Goal: Task Accomplishment & Management: Manage account settings

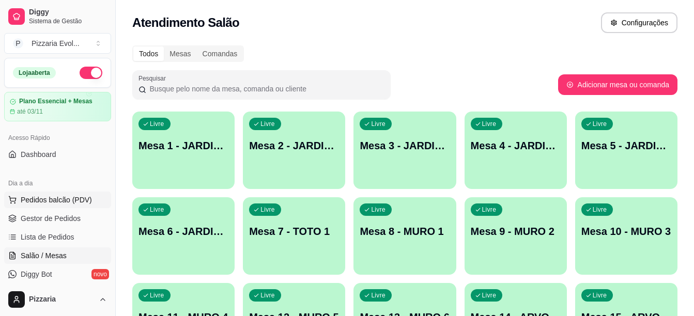
click at [63, 193] on button "Pedidos balcão (PDV)" at bounding box center [57, 200] width 107 height 17
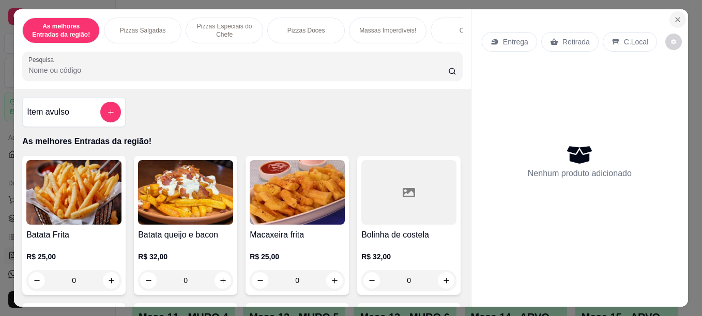
click at [674, 16] on icon "Close" at bounding box center [678, 20] width 8 height 8
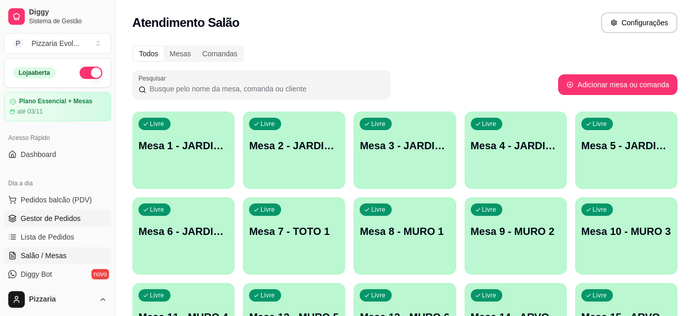
click at [59, 225] on link "Gestor de Pedidos" at bounding box center [57, 218] width 107 height 17
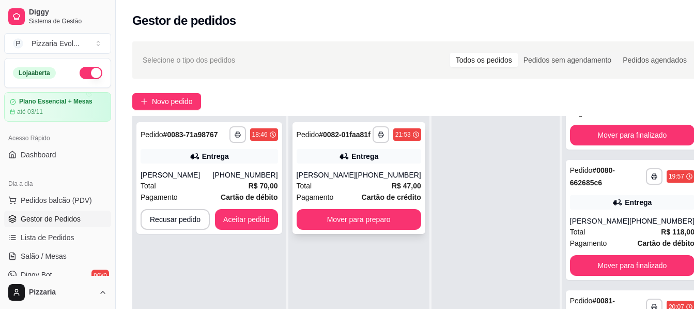
click at [317, 175] on div "**********" at bounding box center [359, 178] width 133 height 112
click at [220, 217] on button "Aceitar pedido" at bounding box center [246, 219] width 63 height 21
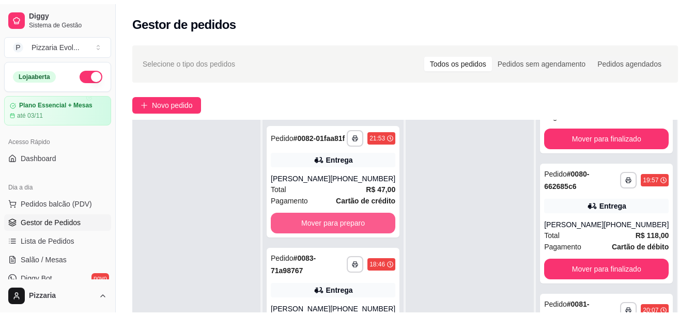
scroll to position [788, 0]
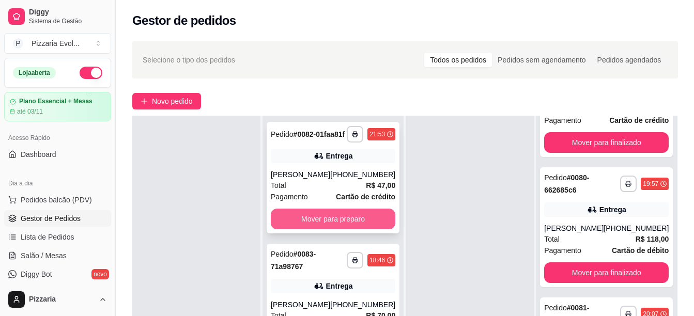
click at [353, 228] on button "Mover para preparo" at bounding box center [333, 219] width 125 height 21
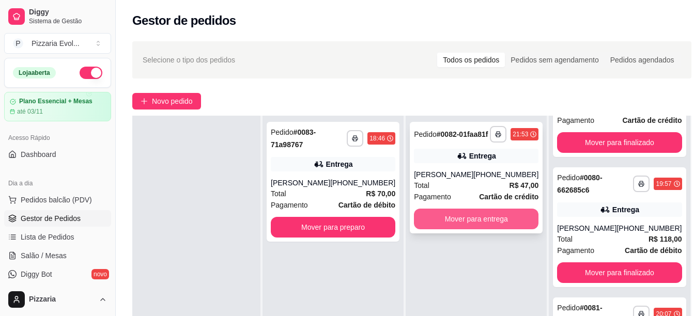
click at [473, 226] on button "Mover para entrega" at bounding box center [476, 219] width 125 height 21
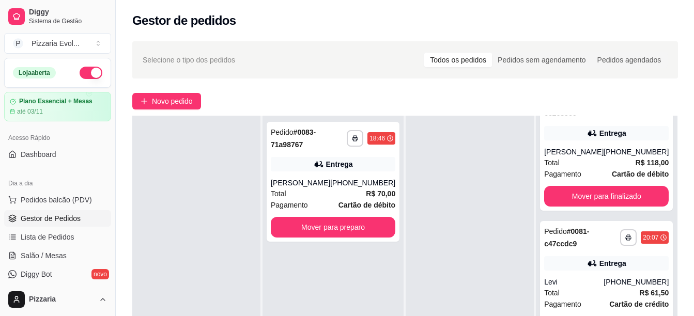
click at [571, 77] on button "Mover para finalizado" at bounding box center [607, 66] width 125 height 21
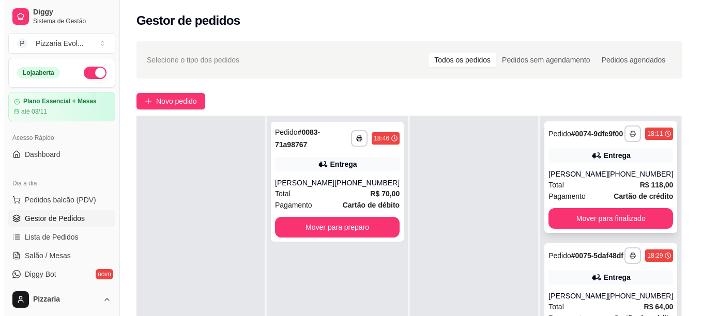
scroll to position [0, 0]
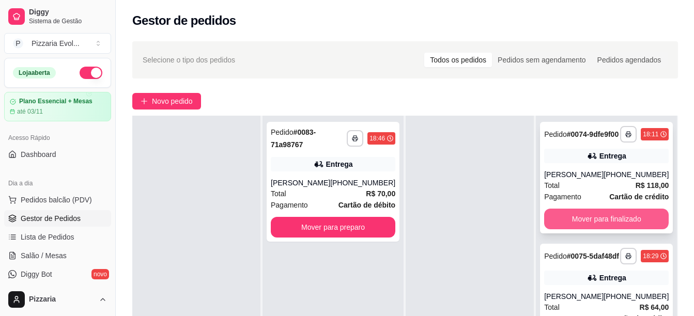
click at [591, 230] on button "Mover para finalizado" at bounding box center [607, 219] width 125 height 21
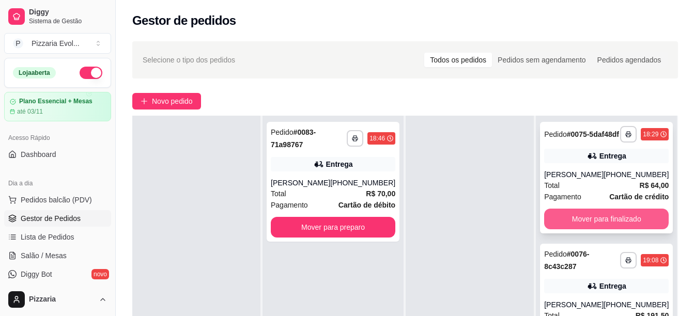
click at [592, 230] on button "Mover para finalizado" at bounding box center [607, 219] width 125 height 21
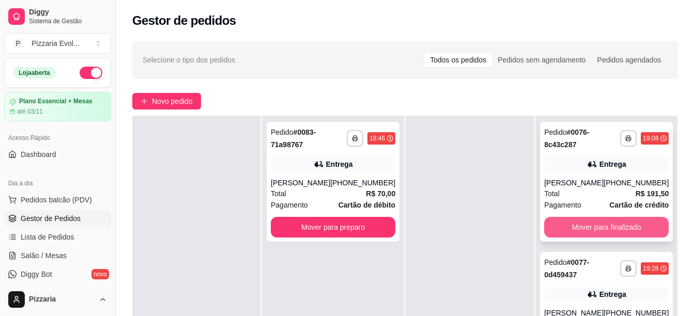
click at [595, 233] on button "Mover para finalizado" at bounding box center [607, 227] width 125 height 21
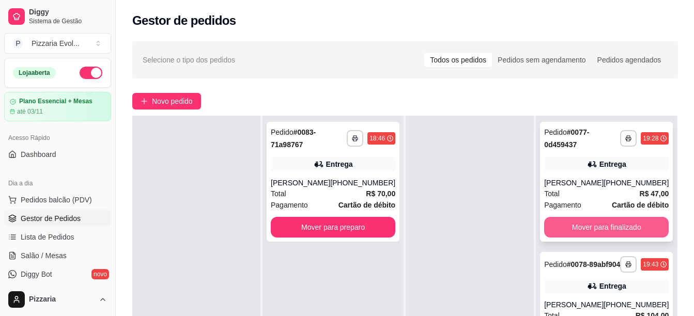
click at [595, 232] on button "Mover para finalizado" at bounding box center [607, 227] width 125 height 21
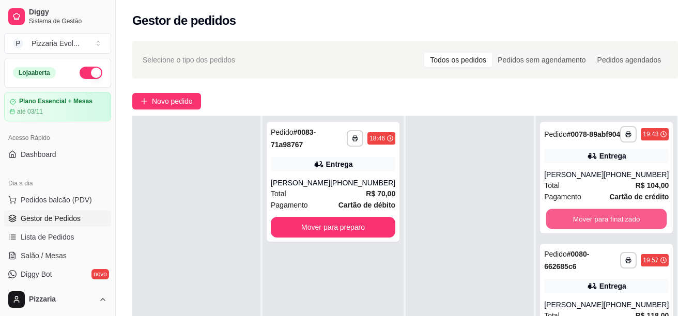
click at [595, 230] on button "Mover para finalizado" at bounding box center [607, 219] width 121 height 20
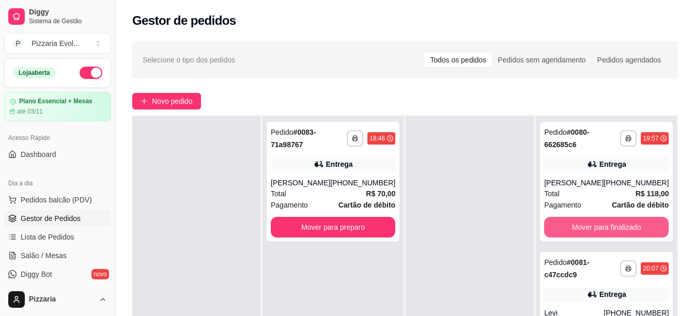
click at [595, 232] on button "Mover para finalizado" at bounding box center [607, 227] width 125 height 21
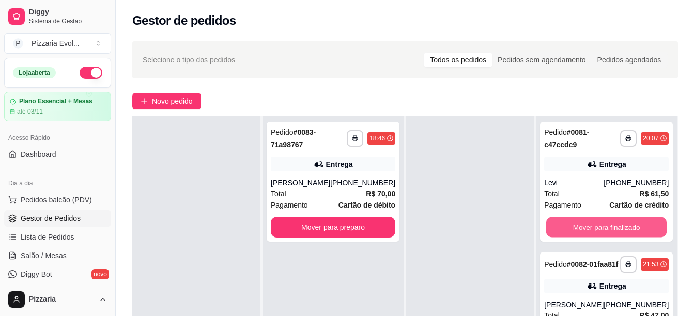
click at [595, 232] on button "Mover para finalizado" at bounding box center [607, 228] width 121 height 20
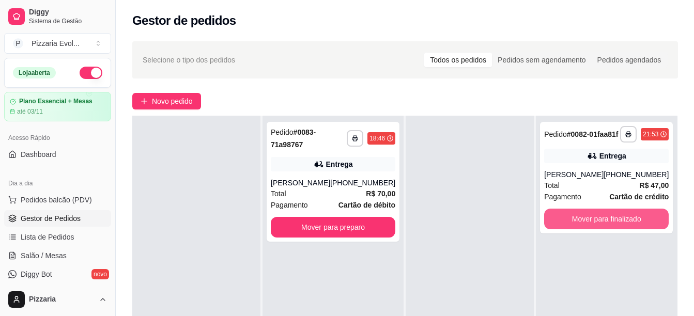
click at [595, 230] on button "Mover para finalizado" at bounding box center [607, 219] width 125 height 21
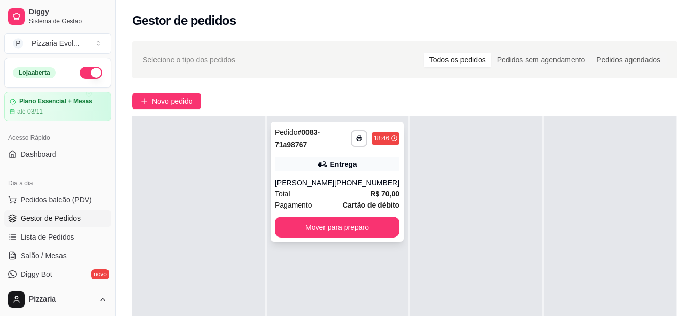
click at [301, 165] on div "Entrega" at bounding box center [337, 164] width 125 height 14
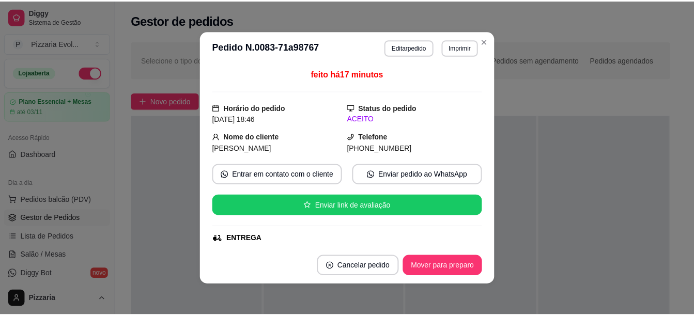
scroll to position [103, 0]
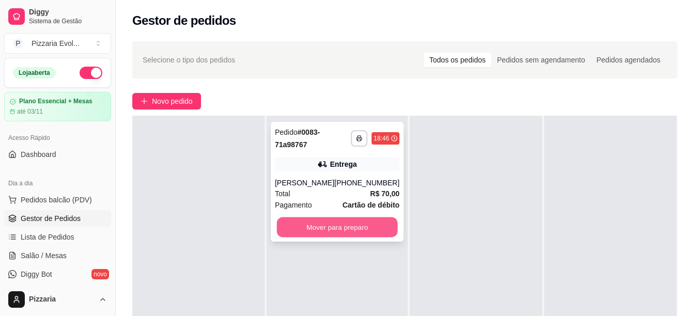
click at [361, 222] on button "Mover para preparo" at bounding box center [337, 228] width 121 height 20
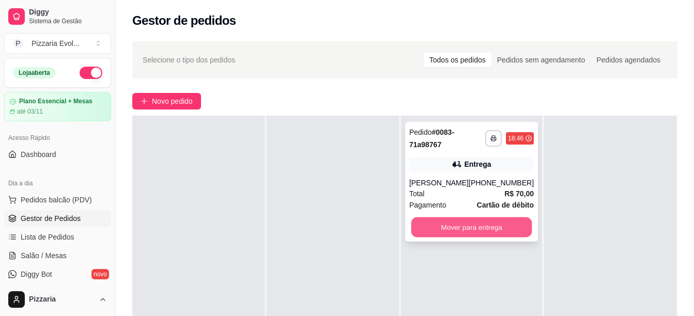
click at [470, 227] on button "Mover para entrega" at bounding box center [471, 228] width 121 height 20
click at [470, 232] on button "Mover para entrega" at bounding box center [472, 227] width 125 height 21
